Goal: Transaction & Acquisition: Book appointment/travel/reservation

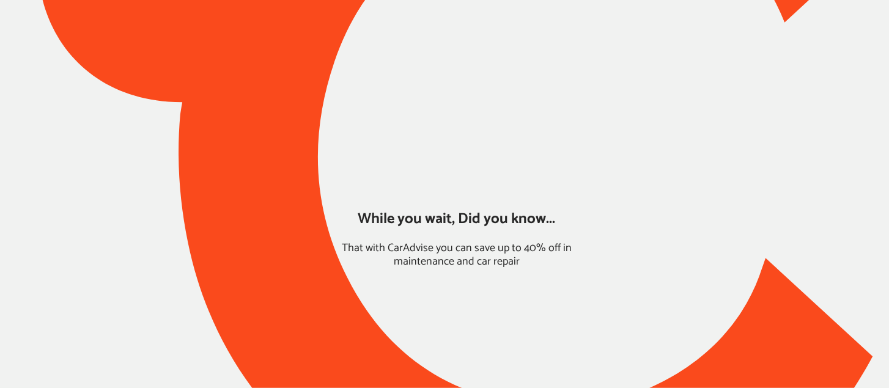
type input "*****"
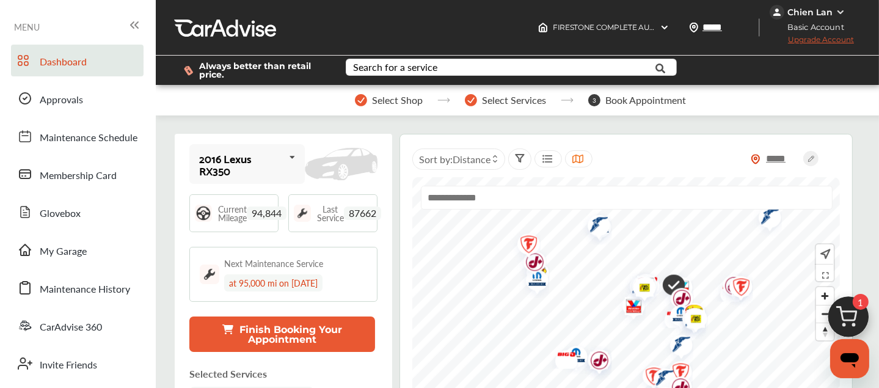
scroll to position [56, 0]
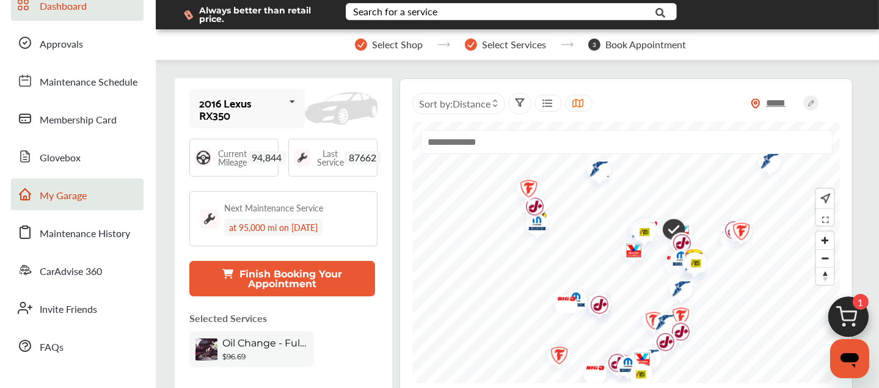
click at [53, 194] on span "My Garage" at bounding box center [63, 196] width 47 height 16
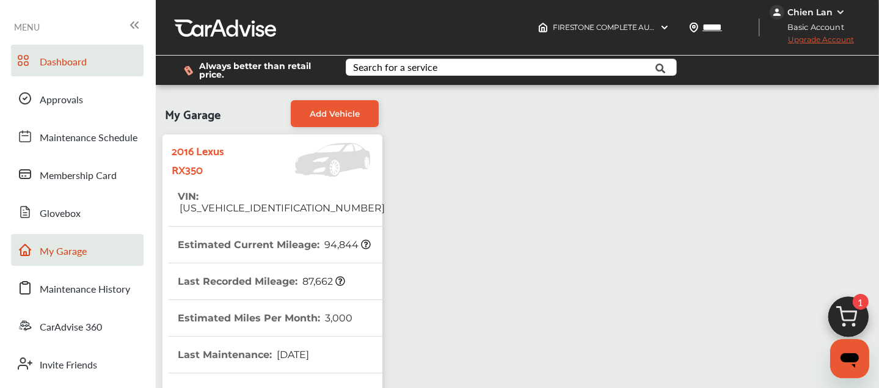
click at [83, 69] on span "Dashboard" at bounding box center [63, 62] width 47 height 16
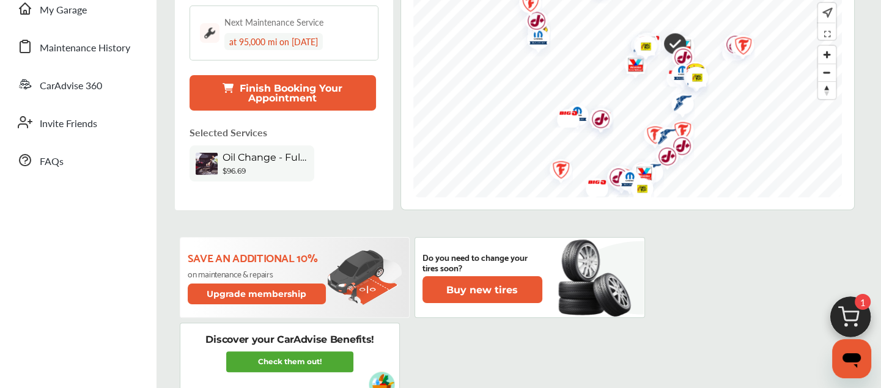
scroll to position [242, 0]
click at [265, 92] on button "Finish Booking Your Appointment" at bounding box center [282, 92] width 186 height 35
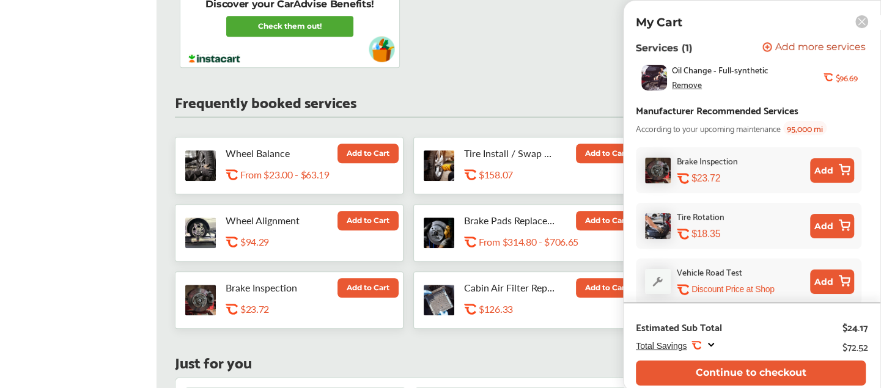
scroll to position [0, 0]
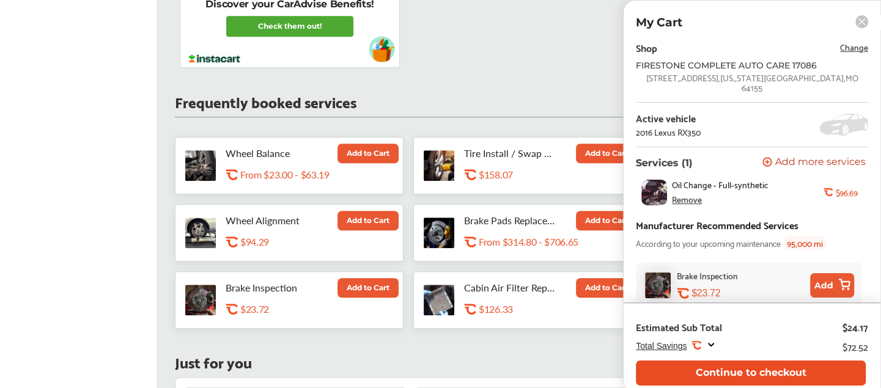
click at [775, 364] on button "Continue to checkout" at bounding box center [751, 373] width 230 height 25
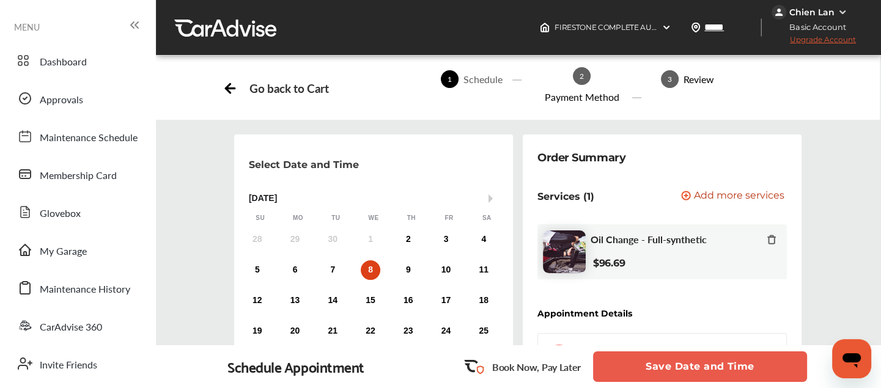
click at [373, 271] on div "8" at bounding box center [371, 270] width 20 height 20
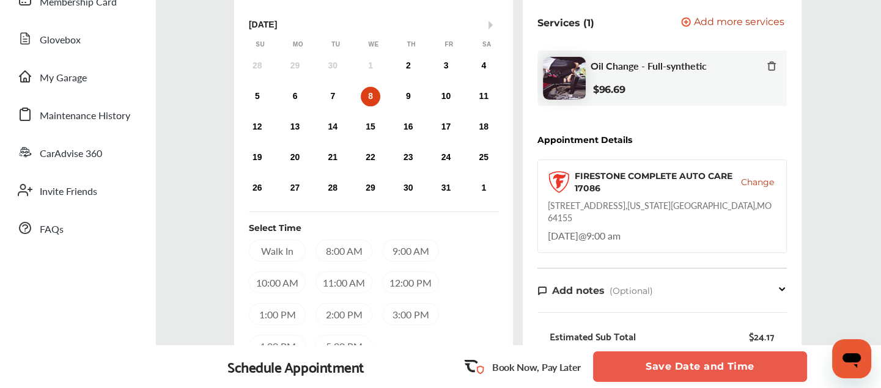
scroll to position [176, 0]
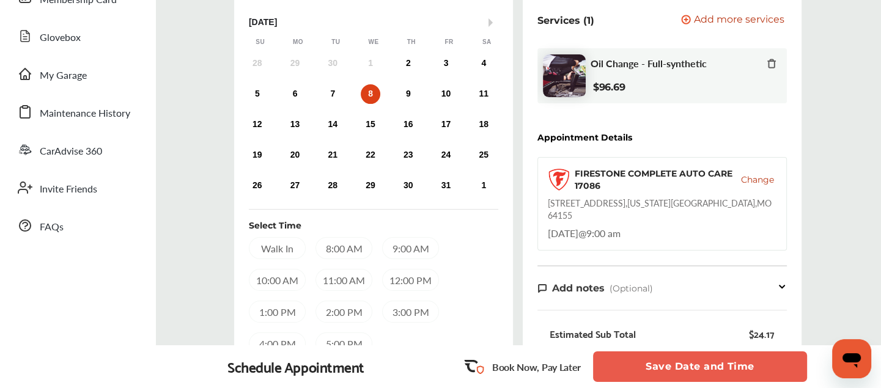
click at [353, 246] on div "8:00 AM" at bounding box center [343, 248] width 57 height 22
click at [653, 364] on button "Save Date and Time" at bounding box center [700, 366] width 214 height 31
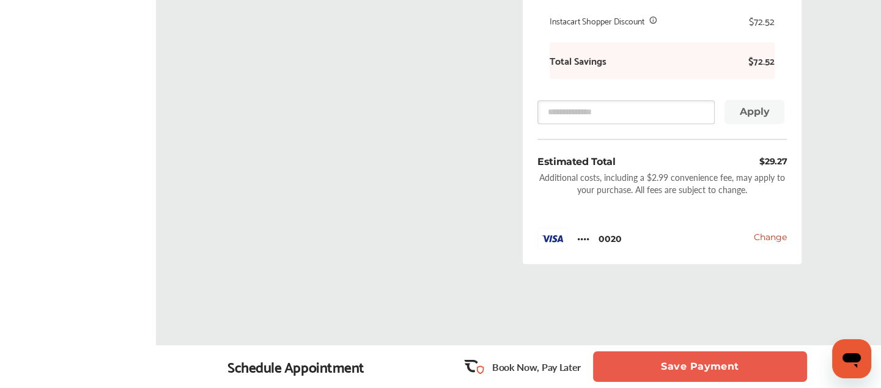
scroll to position [593, 0]
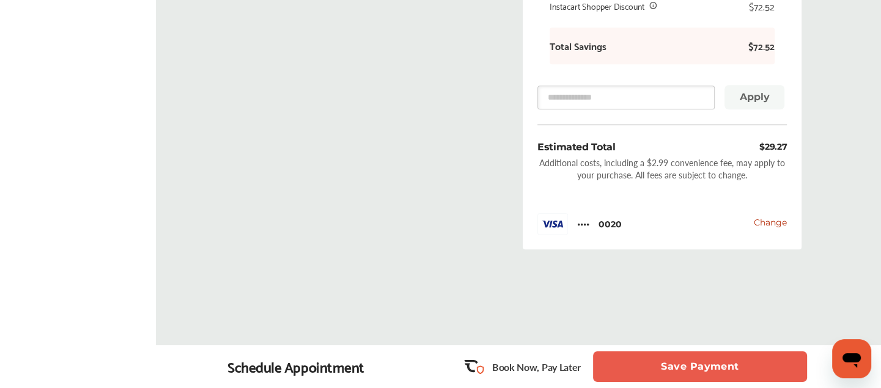
click at [688, 365] on button "Save Payment" at bounding box center [700, 366] width 214 height 31
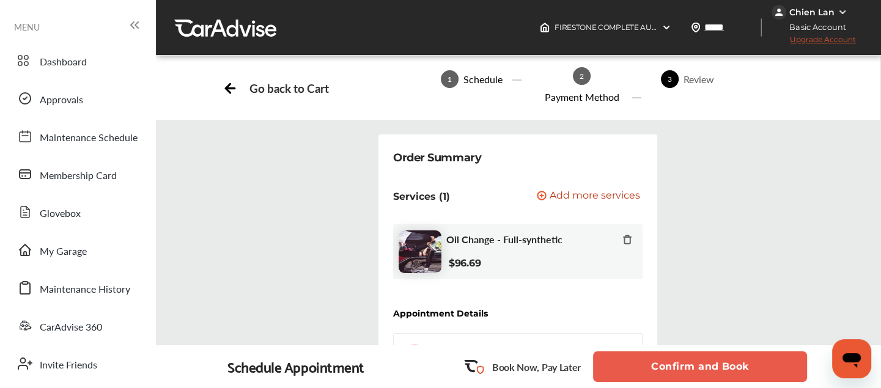
click at [688, 365] on button "Confirm and Book" at bounding box center [700, 366] width 214 height 31
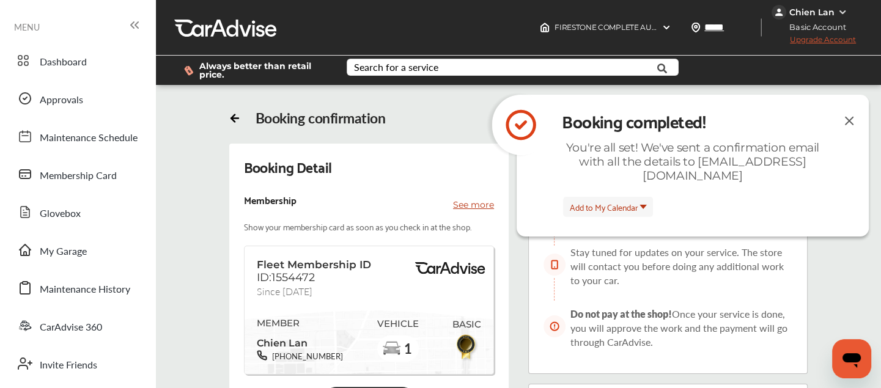
click at [852, 118] on img at bounding box center [848, 120] width 15 height 15
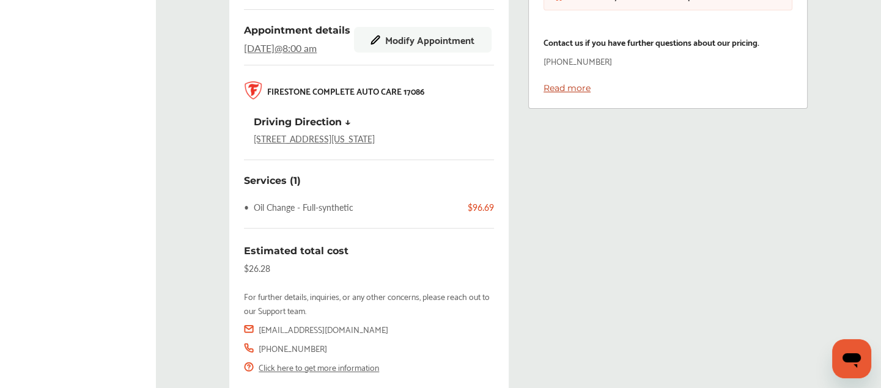
scroll to position [418, 0]
